Goal: Use online tool/utility: Utilize a website feature to perform a specific function

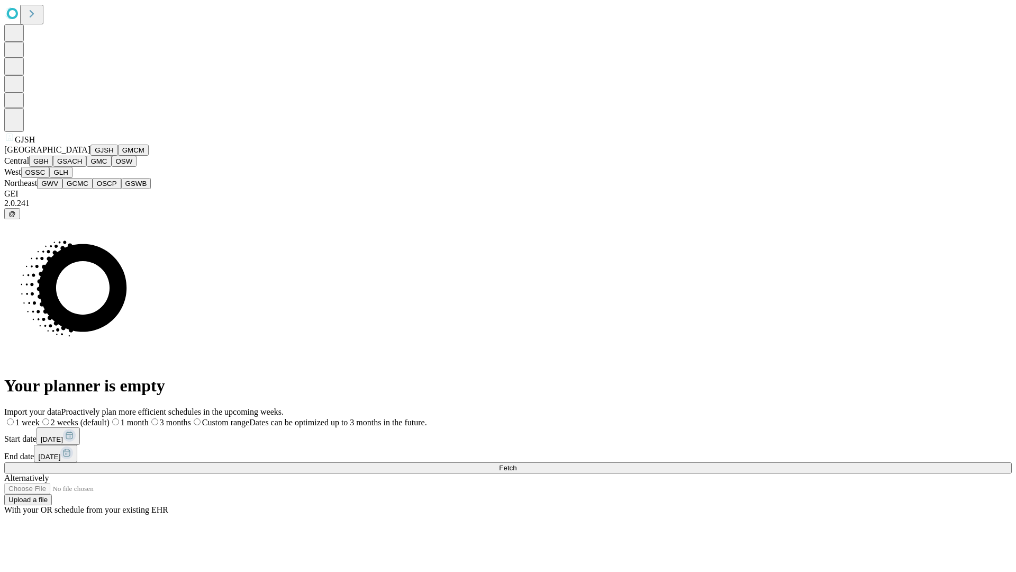
click at [91, 156] on button "GJSH" at bounding box center [105, 150] width 28 height 11
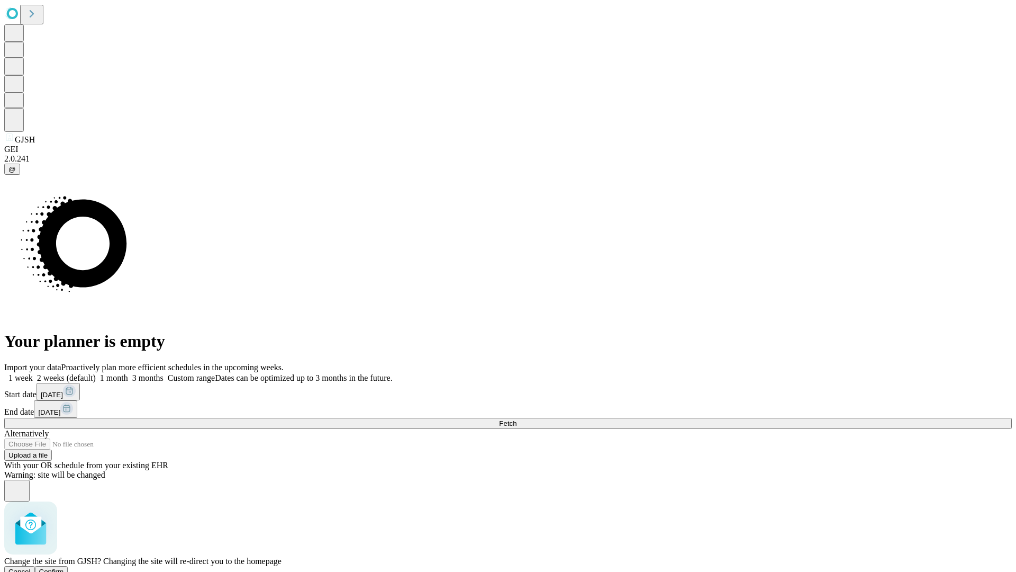
click at [64, 568] on span "Confirm" at bounding box center [51, 572] width 25 height 8
click at [128, 373] on label "1 month" at bounding box center [112, 377] width 32 height 9
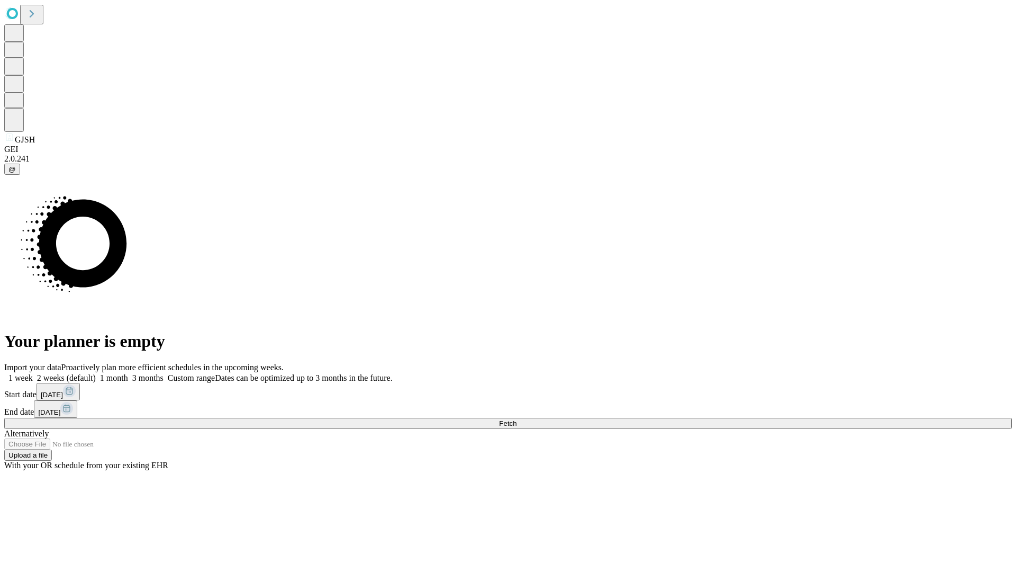
click at [517, 419] on span "Fetch" at bounding box center [507, 423] width 17 height 8
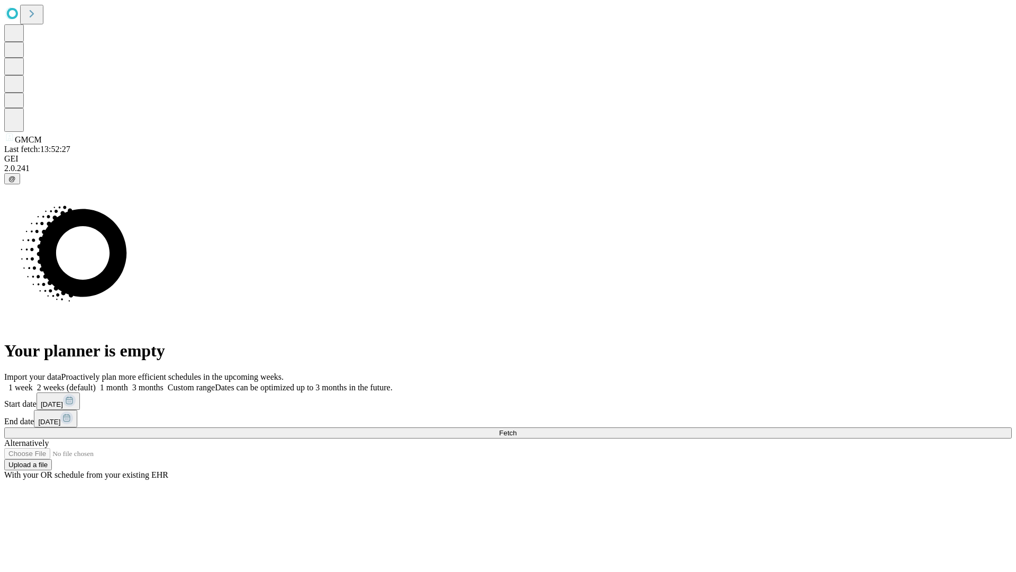
click at [128, 383] on label "1 month" at bounding box center [112, 387] width 32 height 9
click at [517, 429] on span "Fetch" at bounding box center [507, 433] width 17 height 8
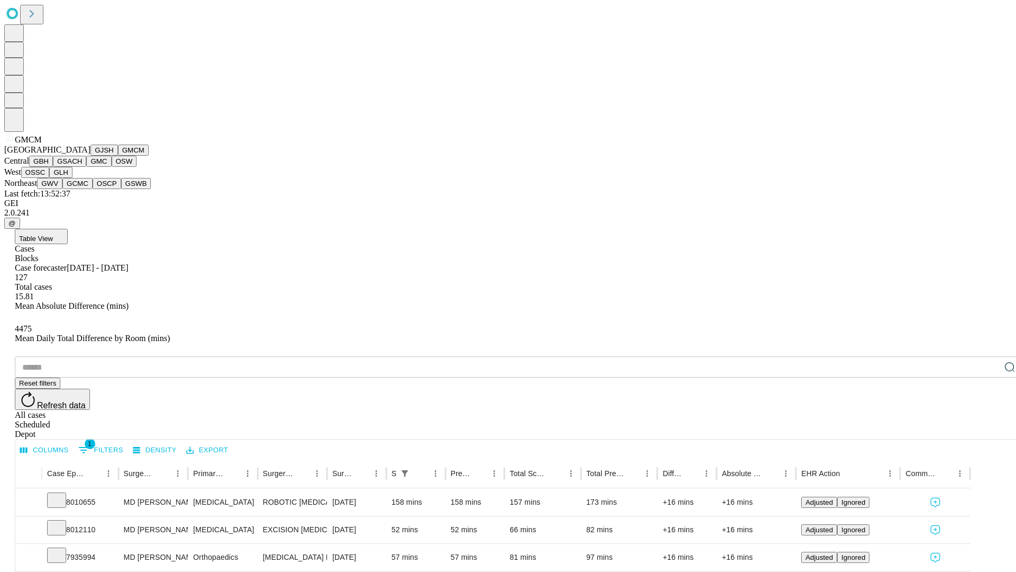
click at [53, 167] on button "GBH" at bounding box center [41, 161] width 24 height 11
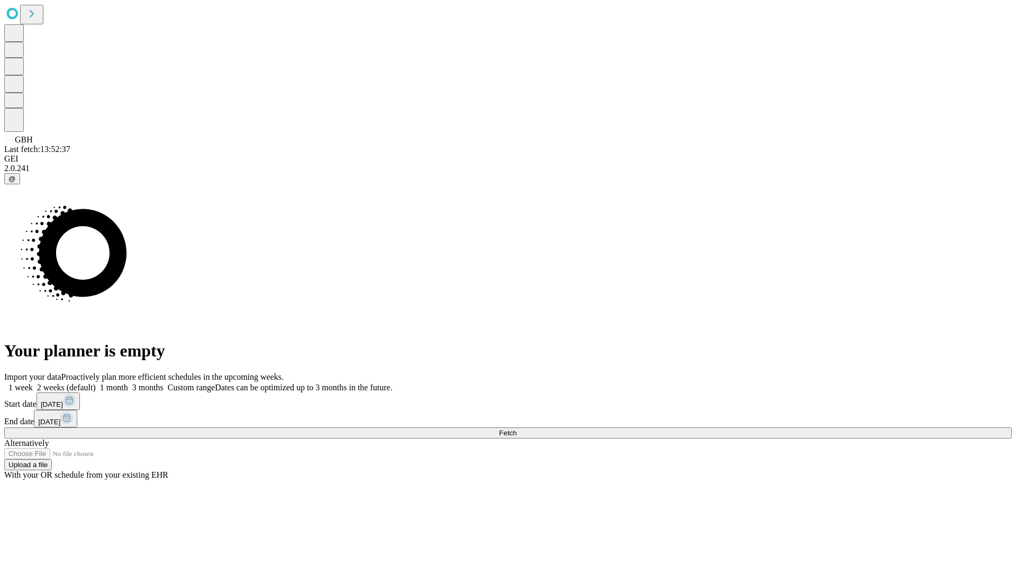
click at [128, 383] on label "1 month" at bounding box center [112, 387] width 32 height 9
click at [517, 429] on span "Fetch" at bounding box center [507, 433] width 17 height 8
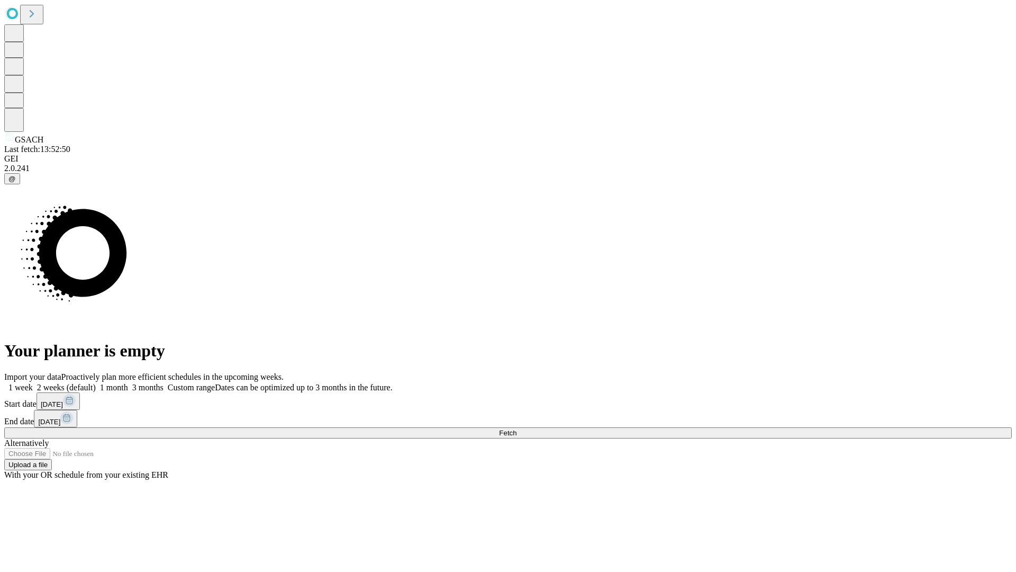
click at [128, 383] on label "1 month" at bounding box center [112, 387] width 32 height 9
click at [517, 429] on span "Fetch" at bounding box center [507, 433] width 17 height 8
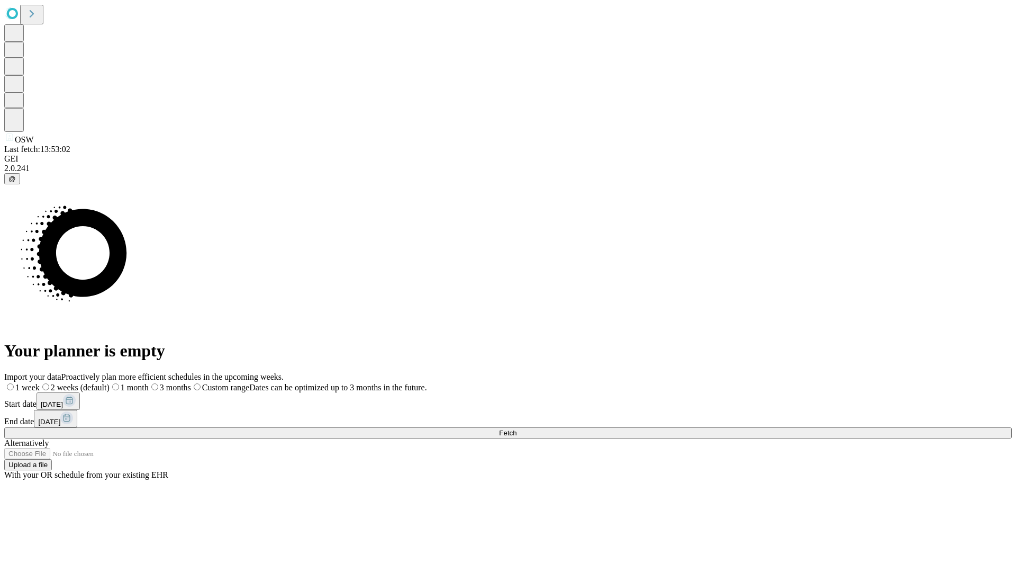
click at [149, 383] on label "1 month" at bounding box center [129, 387] width 39 height 9
click at [517, 429] on span "Fetch" at bounding box center [507, 433] width 17 height 8
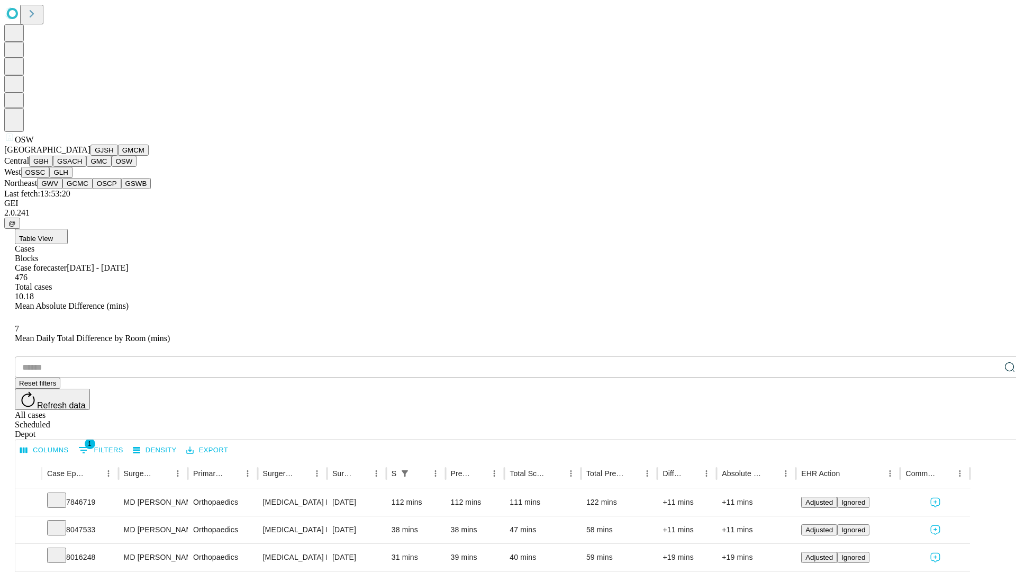
click at [50, 178] on button "OSSC" at bounding box center [35, 172] width 29 height 11
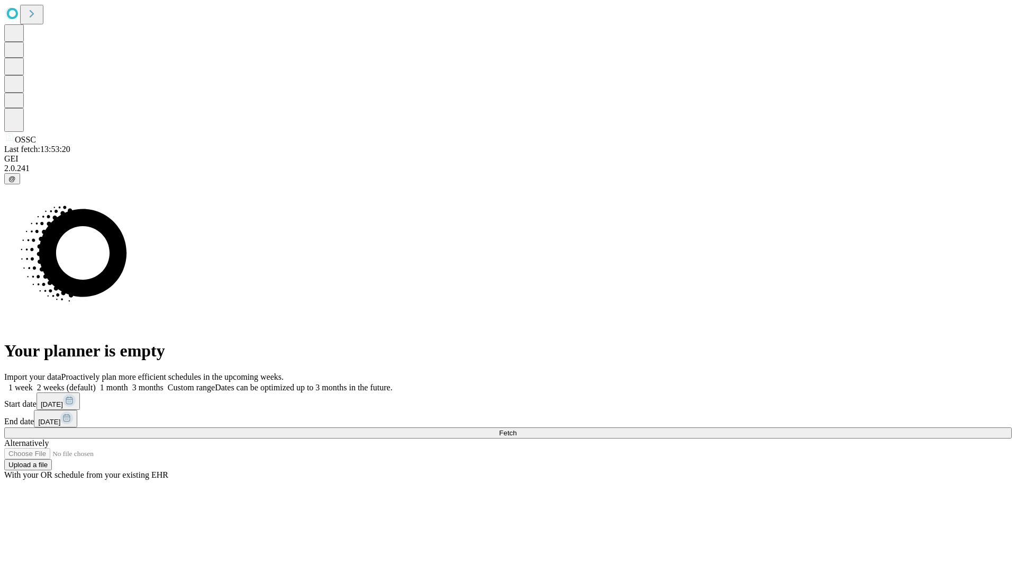
click at [128, 383] on label "1 month" at bounding box center [112, 387] width 32 height 9
click at [517, 429] on span "Fetch" at bounding box center [507, 433] width 17 height 8
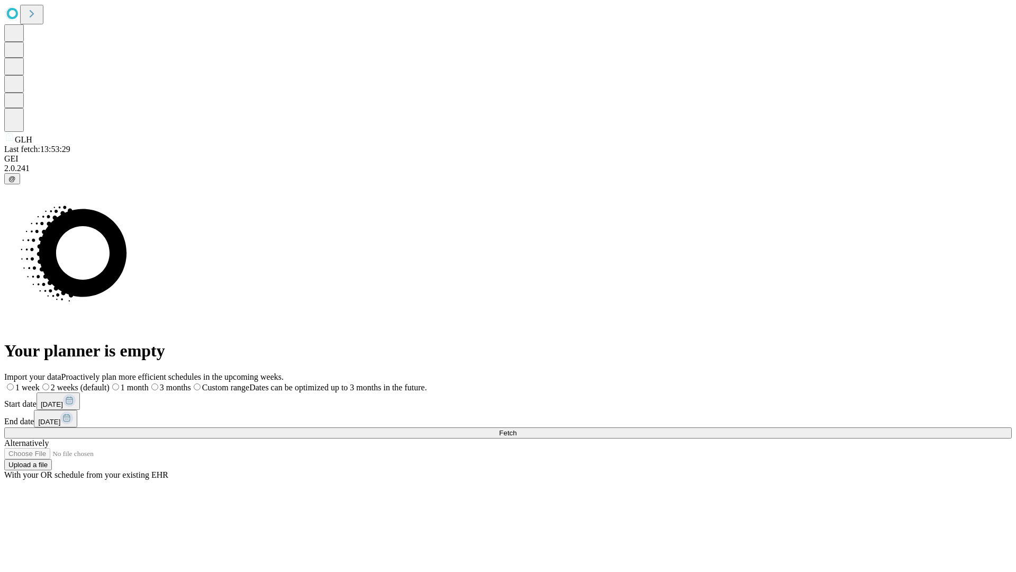
click at [149, 383] on label "1 month" at bounding box center [129, 387] width 39 height 9
click at [517, 429] on span "Fetch" at bounding box center [507, 433] width 17 height 8
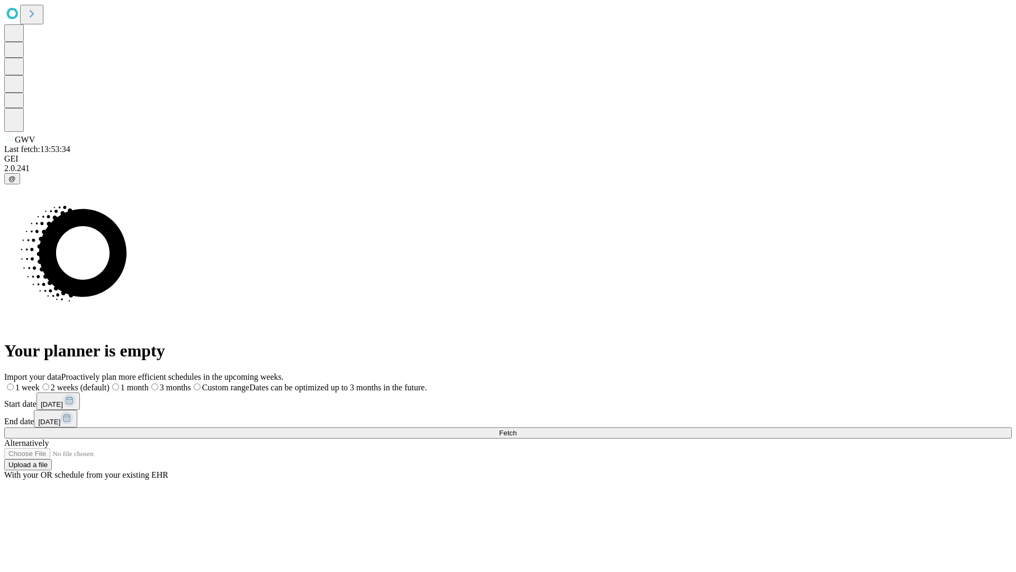
click at [517, 429] on span "Fetch" at bounding box center [507, 433] width 17 height 8
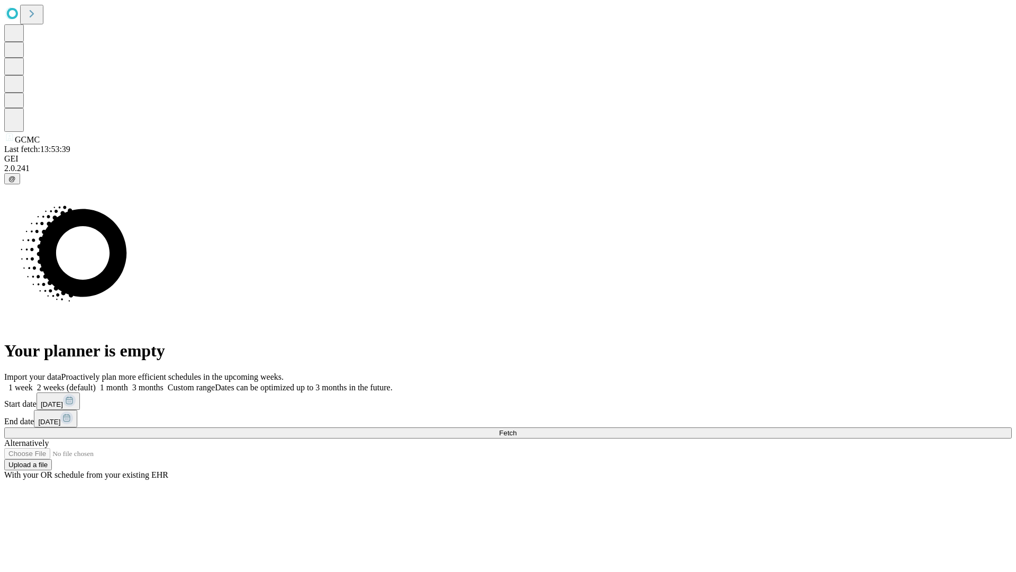
click at [128, 383] on label "1 month" at bounding box center [112, 387] width 32 height 9
click at [517, 429] on span "Fetch" at bounding box center [507, 433] width 17 height 8
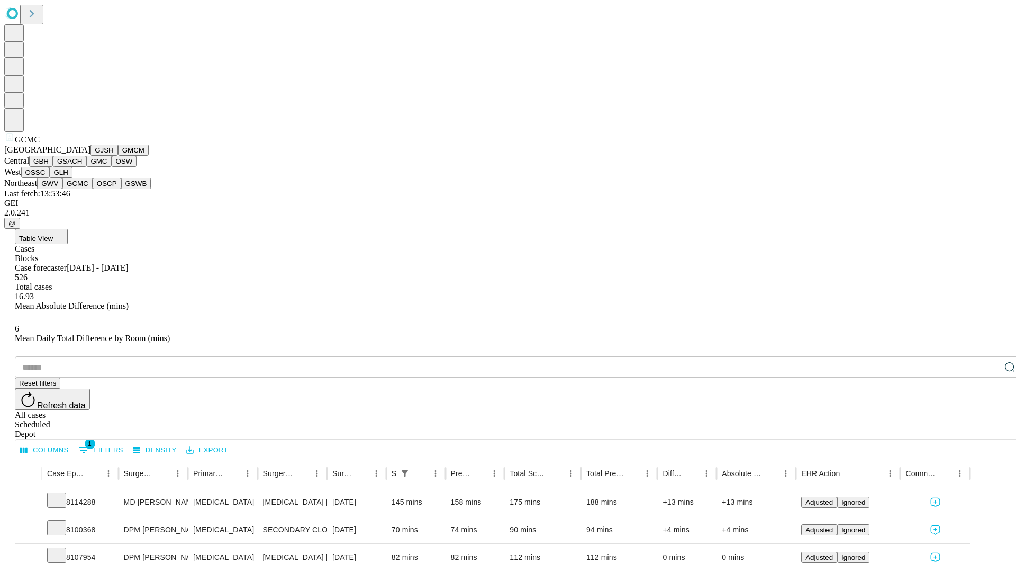
click at [93, 189] on button "OSCP" at bounding box center [107, 183] width 29 height 11
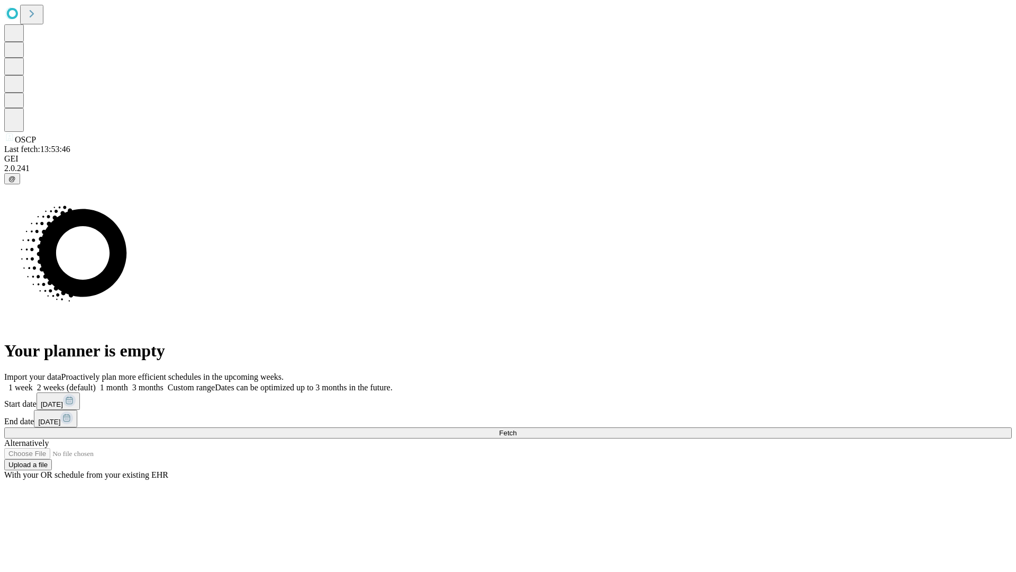
click at [128, 383] on label "1 month" at bounding box center [112, 387] width 32 height 9
click at [517, 429] on span "Fetch" at bounding box center [507, 433] width 17 height 8
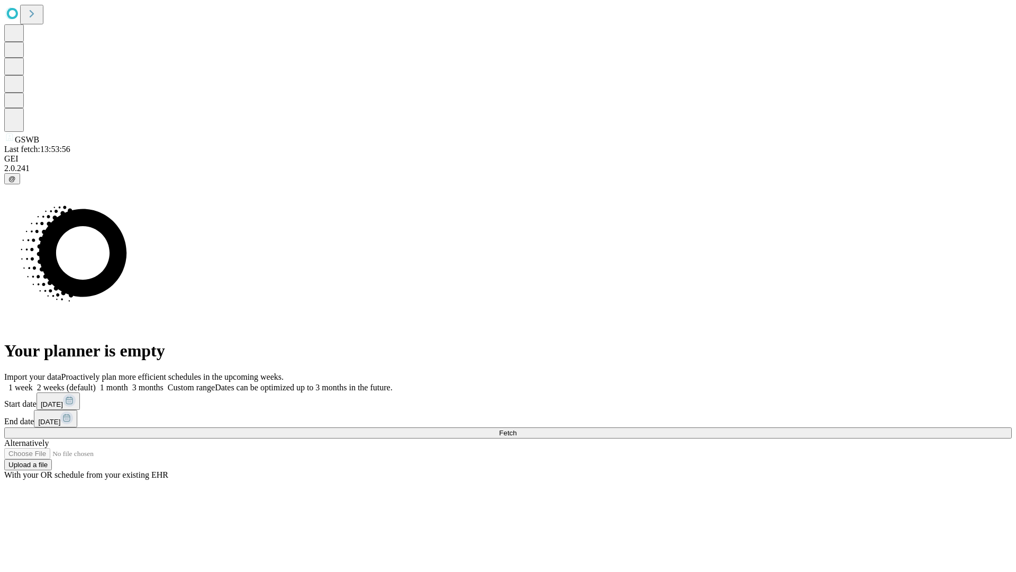
click at [517, 429] on span "Fetch" at bounding box center [507, 433] width 17 height 8
